Goal: Task Accomplishment & Management: Manage account settings

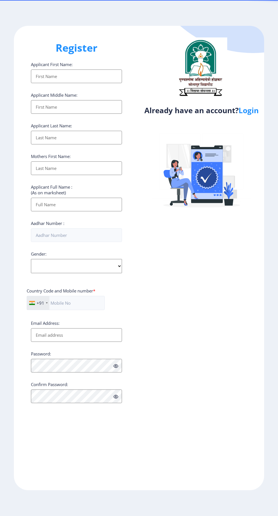
select select
click at [257, 105] on link "Login" at bounding box center [249, 110] width 20 height 10
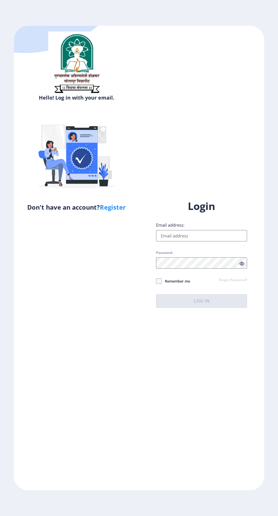
click at [211, 241] on input "Email address:" at bounding box center [201, 235] width 91 height 11
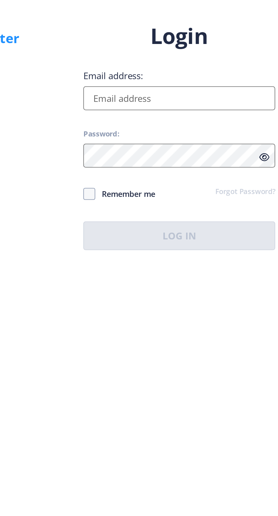
type input "[EMAIL_ADDRESS][DOMAIN_NAME]"
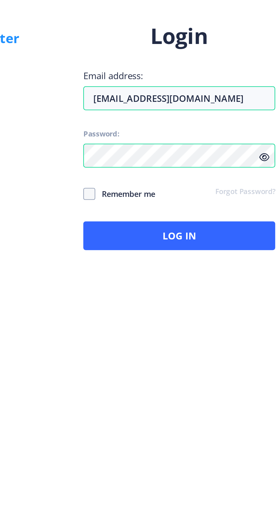
click at [161, 284] on span at bounding box center [159, 281] width 6 height 6
click at [156, 281] on input "Remember me" at bounding box center [156, 281] width 0 height 0
checkbox input "true"
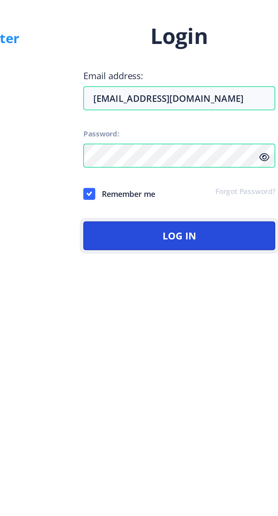
click at [207, 308] on button "Log In" at bounding box center [201, 301] width 91 height 14
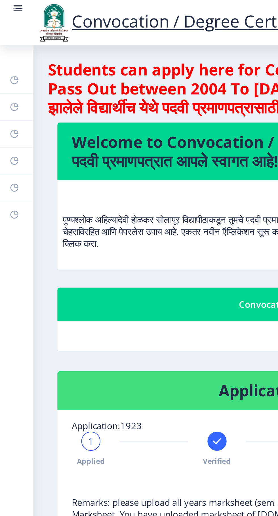
click at [9, 75] on link "Myapplication" at bounding box center [8, 76] width 16 height 12
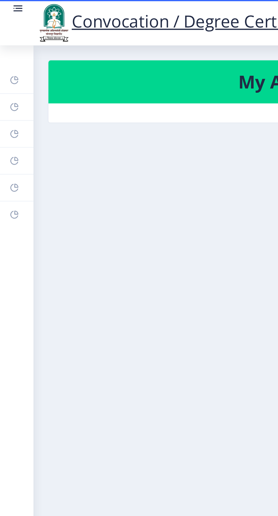
click at [10, 90] on link "Payment issue" at bounding box center [8, 89] width 16 height 12
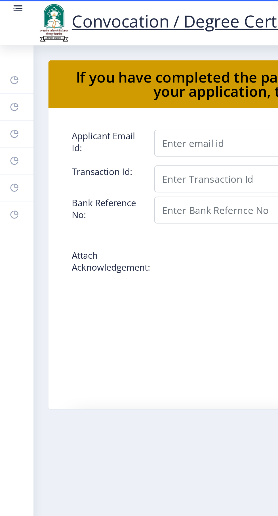
click at [6, 66] on icon at bounding box center [7, 64] width 5 height 6
select select
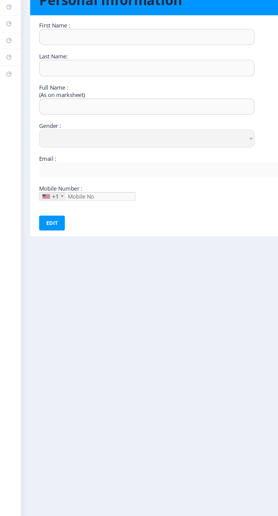
click at [7, 76] on rect at bounding box center [7, 76] width 5 height 5
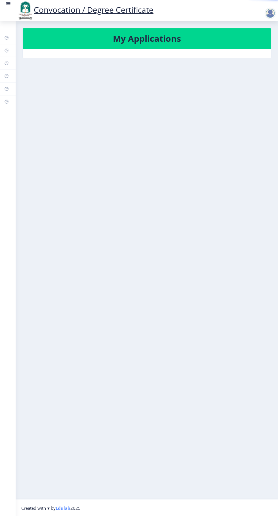
click at [15, 39] on link "Dashboard" at bounding box center [8, 38] width 16 height 12
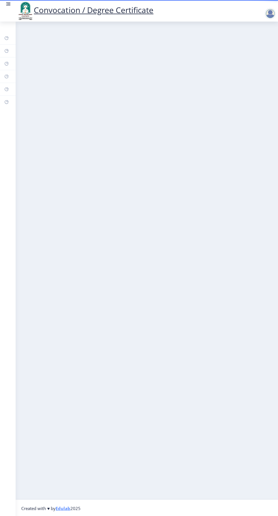
scroll to position [0, 0]
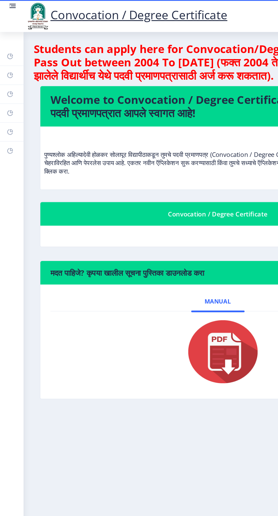
click at [10, 51] on link "Help/FAQ" at bounding box center [8, 51] width 16 height 12
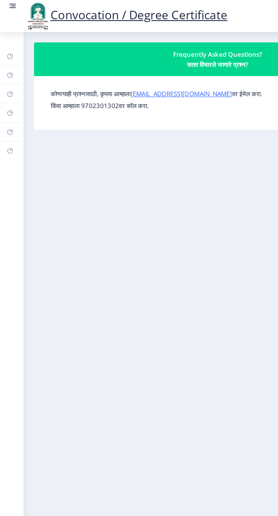
click at [10, 65] on link "Profile" at bounding box center [8, 63] width 16 height 12
select select
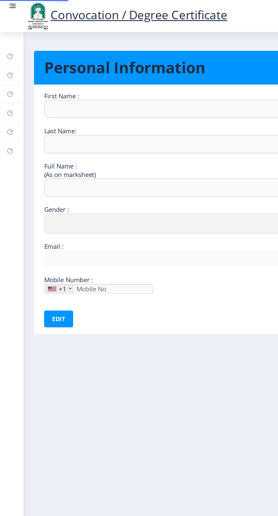
type input "[PERSON_NAME]"
type input "KULKARNI"
type input "[PERSON_NAME] RAMKRUSHANA KULKARNI"
select select "[DEMOGRAPHIC_DATA]"
type input "[EMAIL_ADDRESS][DOMAIN_NAME]"
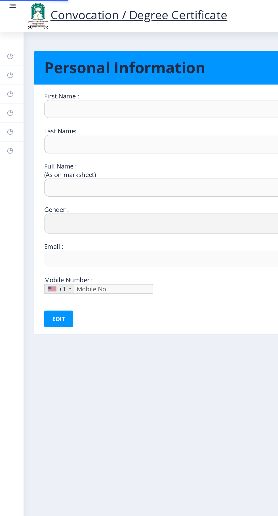
type input "9922032503"
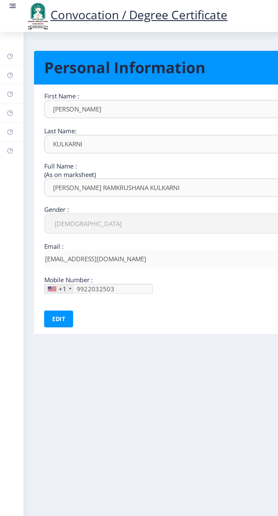
click at [10, 77] on link "Myapplication" at bounding box center [8, 76] width 16 height 12
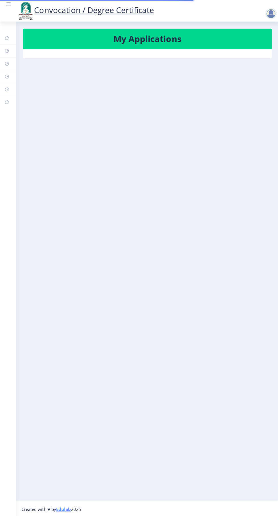
click at [199, 39] on h3 "My Applications" at bounding box center [147, 38] width 234 height 11
click at [9, 4] on rect at bounding box center [8, 4] width 3 height 1
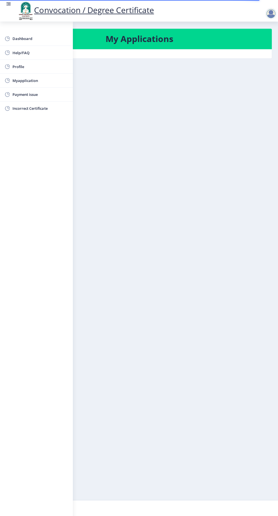
click at [44, 79] on span "Myapplication" at bounding box center [40, 80] width 56 height 7
click at [28, 65] on span "Profile" at bounding box center [40, 66] width 56 height 7
select select
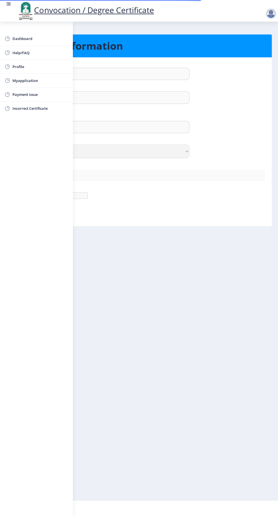
click at [37, 81] on span "Myapplication" at bounding box center [40, 80] width 56 height 7
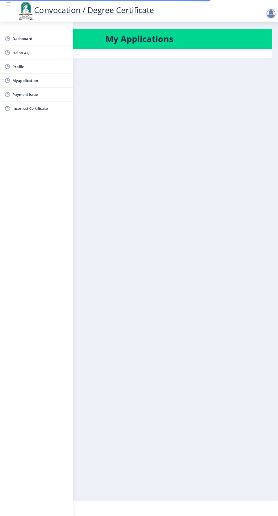
click at [195, 180] on nb-layout-column "My Applications" at bounding box center [139, 260] width 278 height 477
click at [38, 96] on span "Payment issue" at bounding box center [40, 94] width 56 height 7
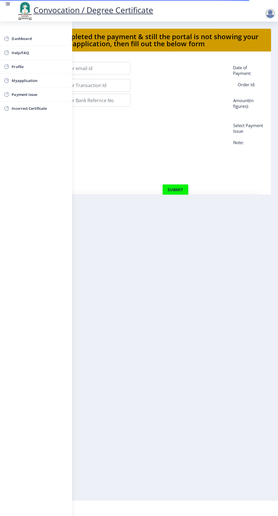
click at [41, 110] on span "Incorrect Certificate" at bounding box center [40, 108] width 56 height 7
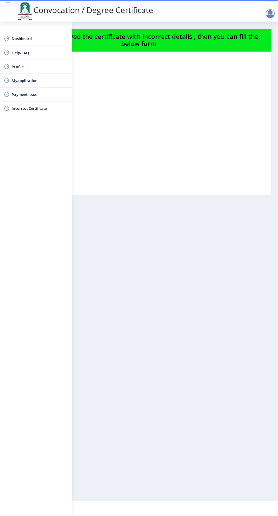
click at [35, 77] on span "Myapplication" at bounding box center [40, 80] width 56 height 7
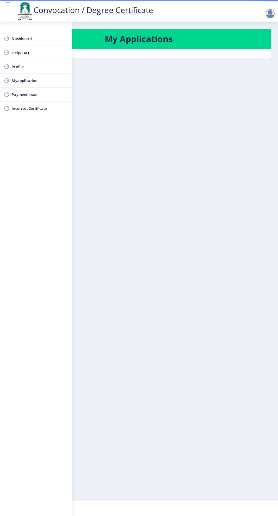
click at [9, 4] on rect at bounding box center [8, 4] width 3 height 1
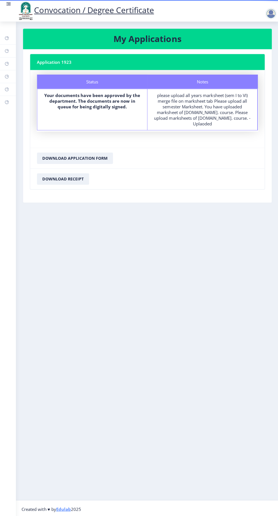
click at [258, 17] on div "Convocation / Degree Certificate" at bounding box center [145, 10] width 278 height 19
click at [266, 12] on div at bounding box center [269, 13] width 11 height 11
click at [257, 47] on span "Log out" at bounding box center [255, 44] width 36 height 7
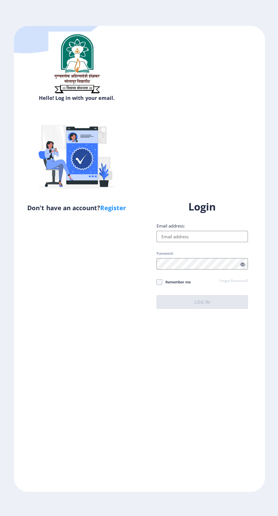
click at [212, 241] on input "Email address:" at bounding box center [201, 235] width 91 height 11
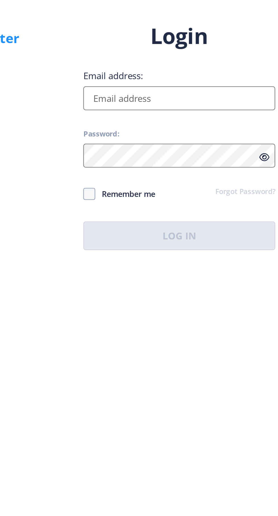
type input "[EMAIL_ADDRESS][DOMAIN_NAME]"
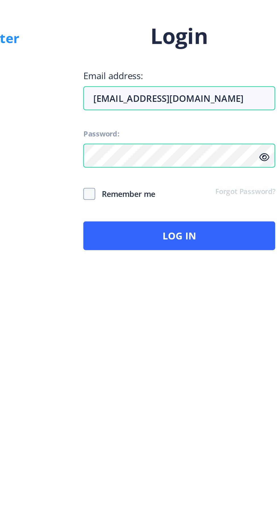
click at [161, 284] on span at bounding box center [159, 281] width 6 height 6
click at [156, 281] on input "Remember me" at bounding box center [156, 281] width 0 height 0
checkbox input "true"
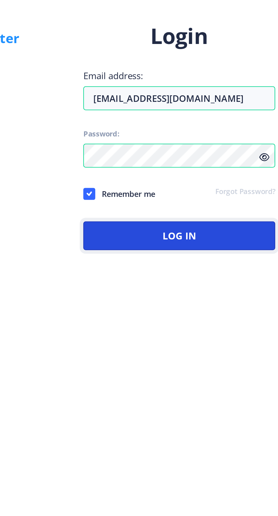
click at [199, 308] on button "Log In" at bounding box center [201, 301] width 91 height 14
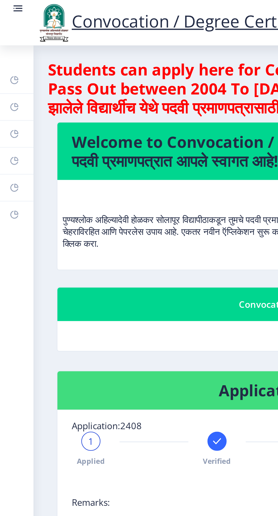
click at [7, 63] on rect at bounding box center [7, 63] width 5 height 5
select select
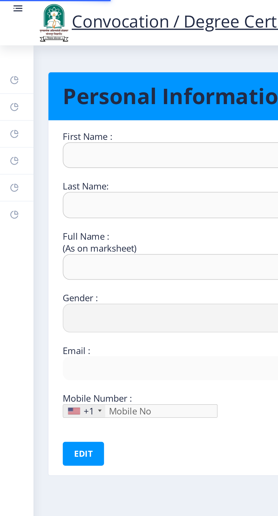
type input "[PERSON_NAME]"
type input "KULKARNI"
type input "[PERSON_NAME] KULKARNI"
select select "[DEMOGRAPHIC_DATA]"
type input "[EMAIL_ADDRESS][DOMAIN_NAME]"
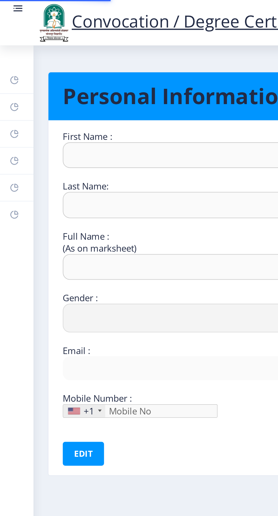
type input "9922032503"
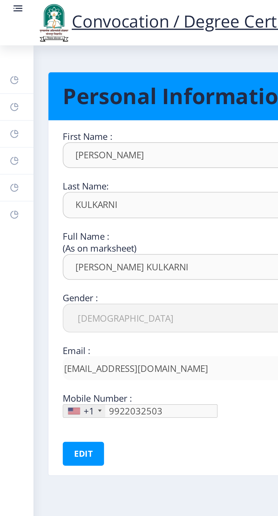
click at [8, 74] on rect at bounding box center [7, 76] width 5 height 5
